Goal: Navigation & Orientation: Go to known website

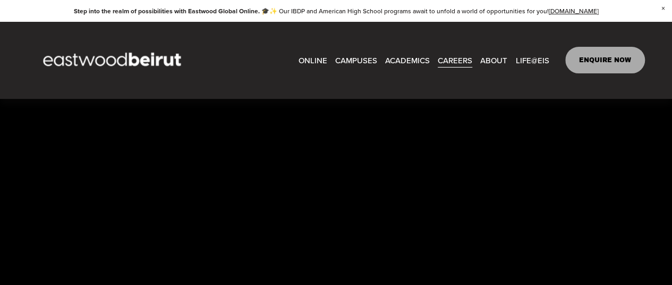
scroll to position [2338, 0]
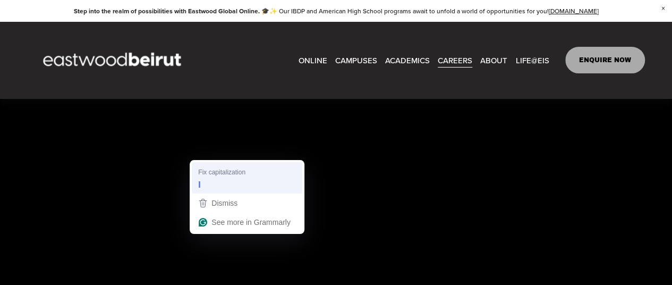
click at [214, 182] on div "I" at bounding box center [247, 184] width 102 height 17
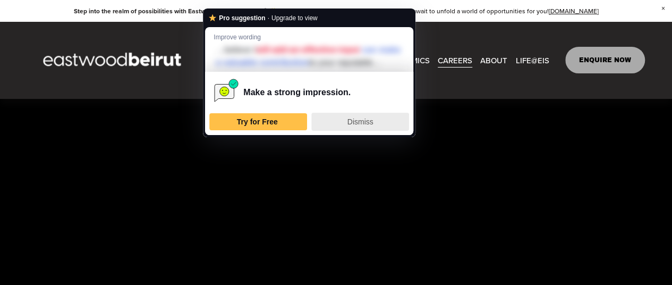
click at [352, 126] on span "Dismiss" at bounding box center [361, 121] width 26 height 9
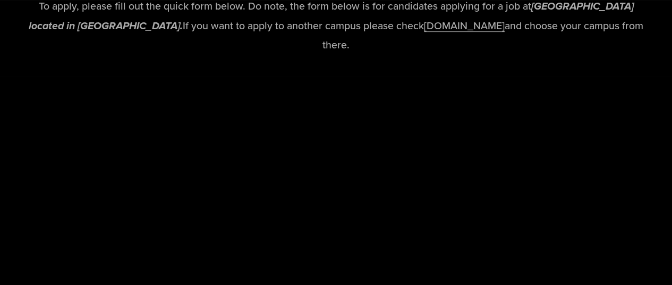
scroll to position [2223, 0]
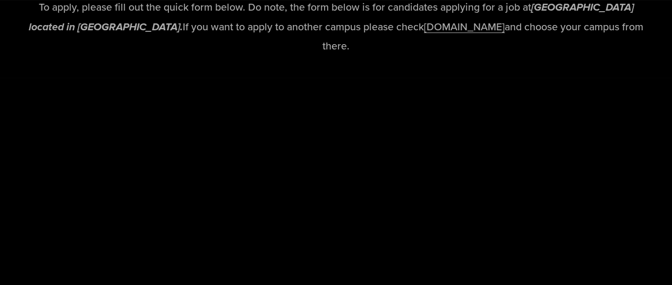
click at [425, 34] on link "[DOMAIN_NAME]" at bounding box center [464, 26] width 81 height 15
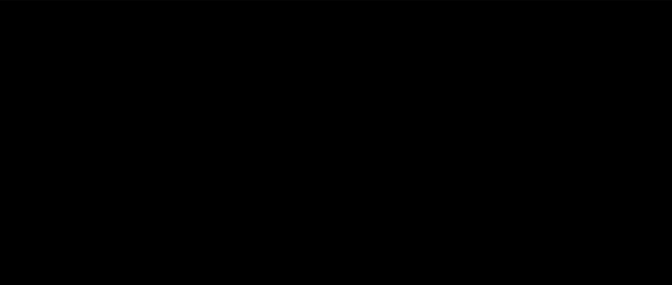
scroll to position [2458, 0]
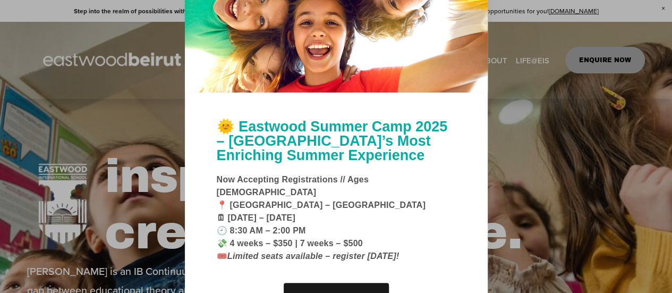
click at [530, 173] on div at bounding box center [336, 146] width 672 height 293
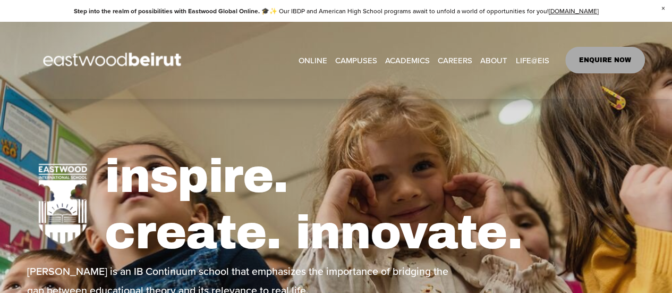
click at [0, 0] on link "EASTWOOD COLLEGE KAFARSHIMA" at bounding box center [0, 0] width 0 height 0
